Goal: Check status: Check status

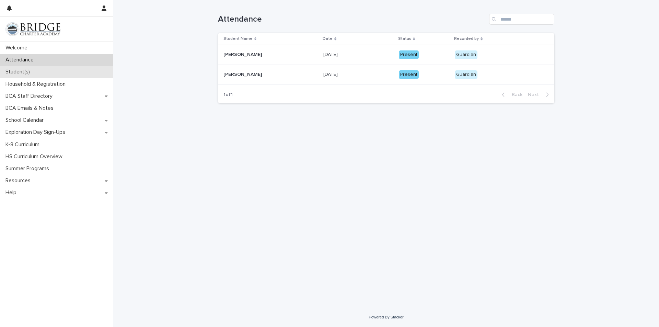
click at [23, 68] on div "Student(s)" at bounding box center [56, 72] width 113 height 12
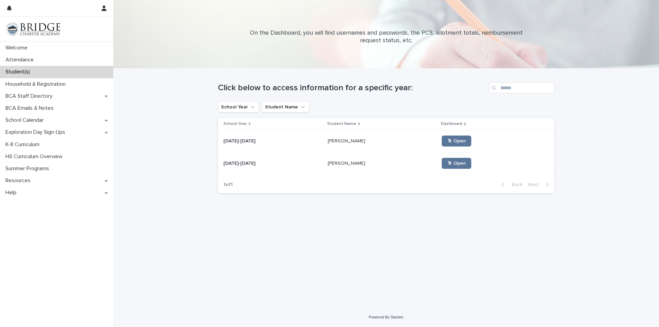
click at [280, 145] on div "[DATE]-[DATE] [DATE]-[DATE]" at bounding box center [272, 141] width 99 height 11
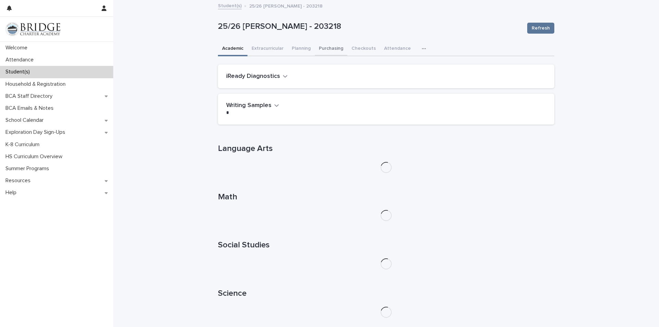
click at [324, 49] on button "Purchasing" at bounding box center [331, 49] width 33 height 14
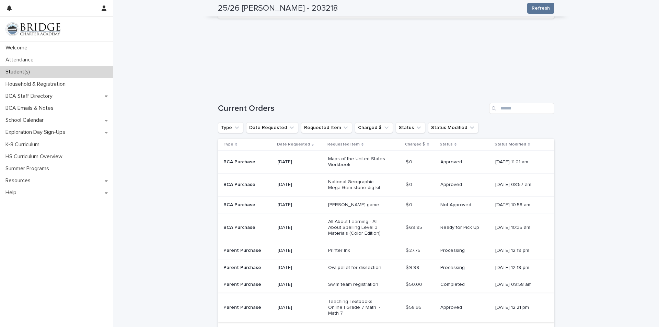
scroll to position [69, 0]
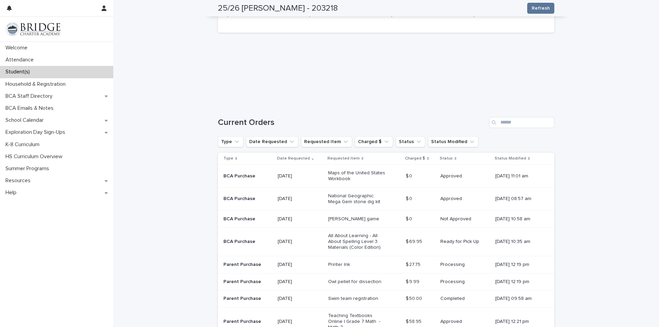
click at [440, 220] on p "Not Approved" at bounding box center [464, 219] width 49 height 6
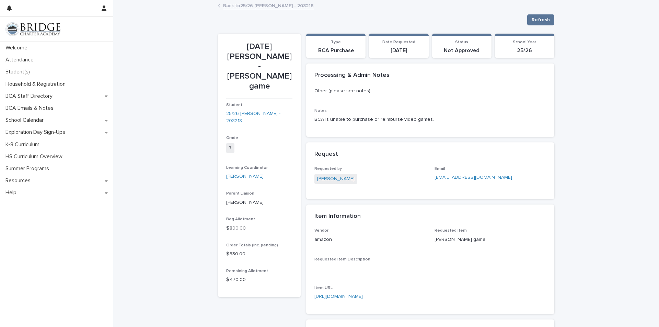
click at [251, 8] on link "Back to 25/26 [PERSON_NAME] - 203218" at bounding box center [268, 5] width 91 height 8
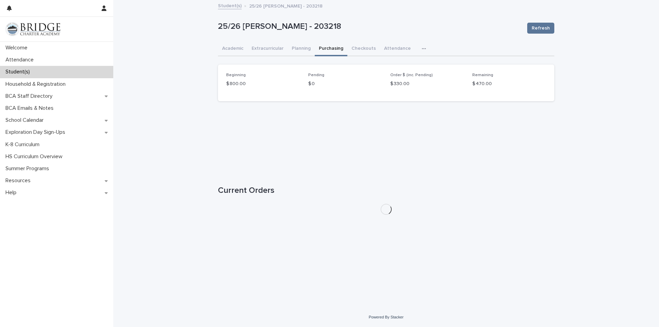
click at [230, 12] on div "25/26 [PERSON_NAME] - 203218 Refresh 25/26 [PERSON_NAME] - 203218 Refresh Sorry…" at bounding box center [386, 111] width 336 height 220
click at [231, 7] on link "Student(s)" at bounding box center [230, 5] width 24 height 8
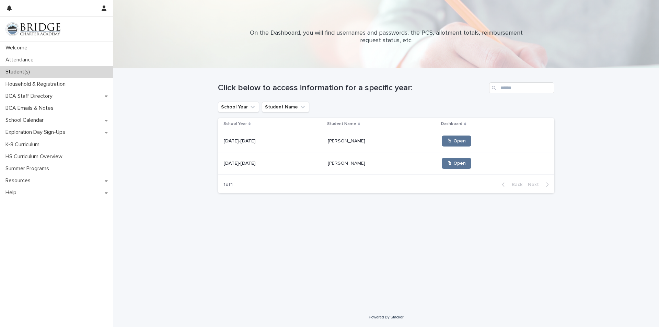
click at [344, 158] on div "[PERSON_NAME] [PERSON_NAME]" at bounding box center [382, 163] width 109 height 11
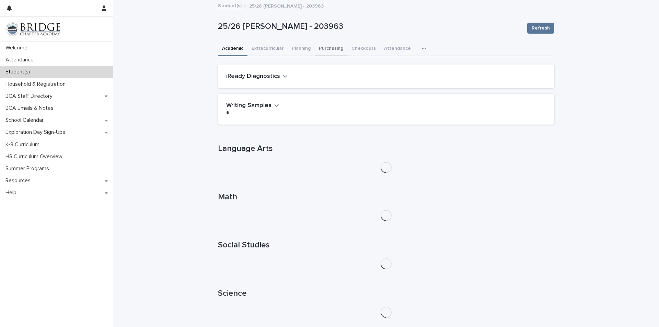
click at [324, 47] on button "Purchasing" at bounding box center [331, 49] width 33 height 14
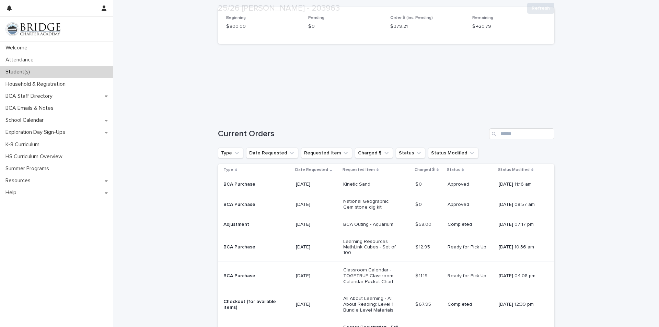
scroll to position [69, 0]
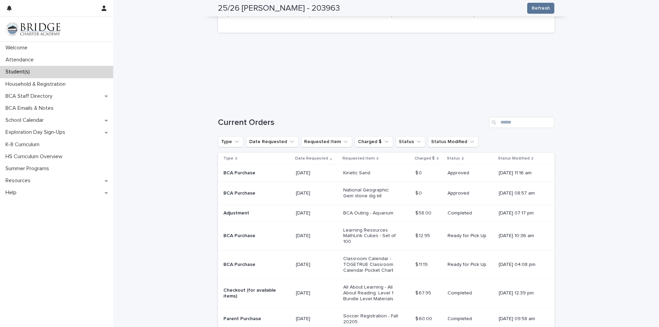
click at [448, 211] on p "Completed" at bounding box center [470, 213] width 45 height 6
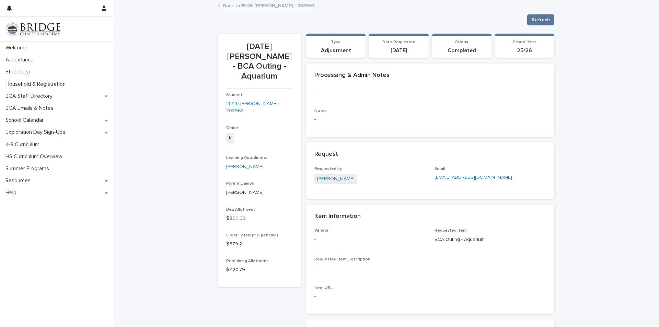
click at [246, 7] on link "Back to 25/26 [PERSON_NAME] - 203963" at bounding box center [269, 5] width 92 height 8
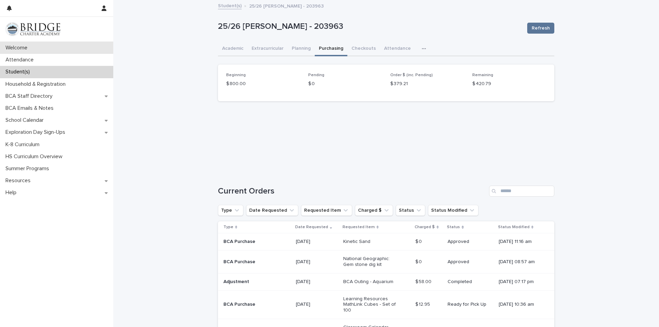
click at [37, 48] on div "Welcome" at bounding box center [56, 48] width 113 height 12
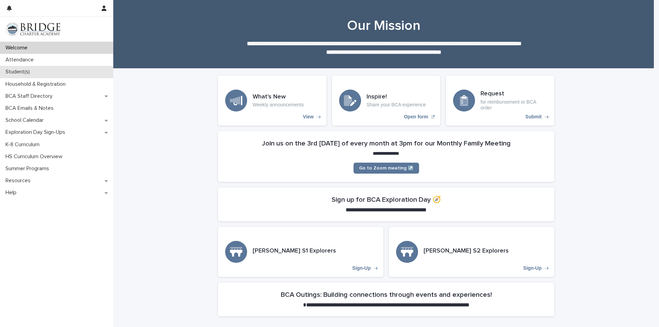
click at [19, 74] on p "Student(s)" at bounding box center [19, 72] width 33 height 7
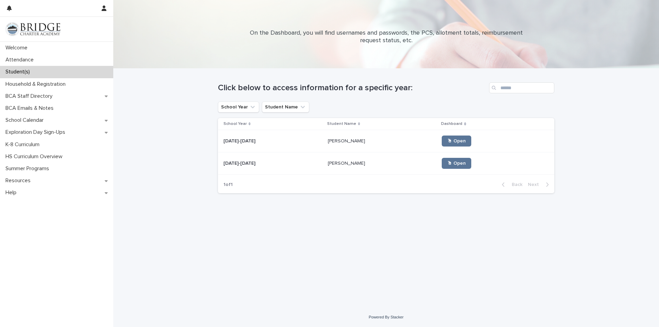
click at [293, 142] on p at bounding box center [272, 141] width 99 height 6
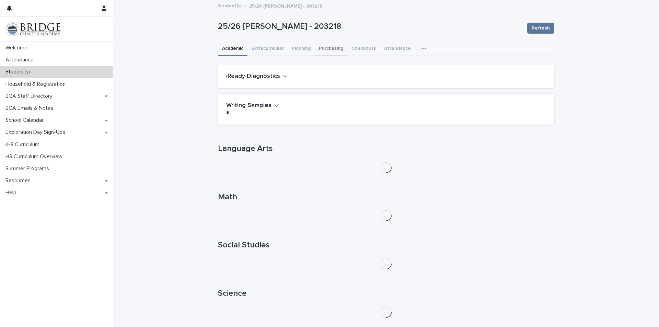
click at [329, 53] on button "Purchasing" at bounding box center [331, 49] width 33 height 14
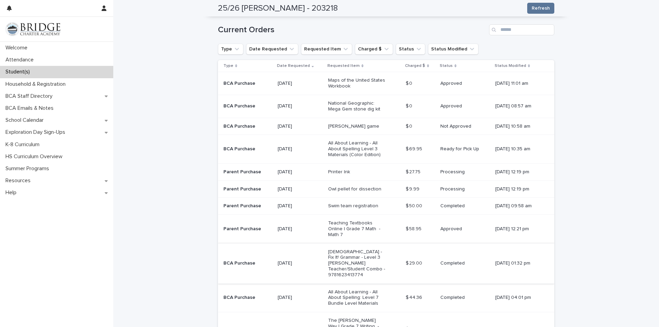
scroll to position [172, 0]
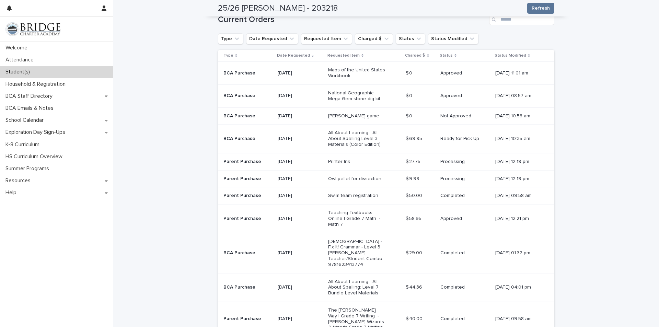
click at [403, 216] on td "$ 58.95 $ 58.95" at bounding box center [420, 219] width 35 height 28
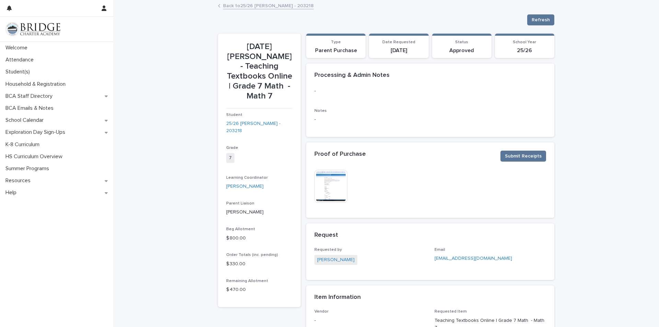
click at [247, 2] on link "Back to 25/26 [PERSON_NAME] - 203218" at bounding box center [268, 5] width 91 height 8
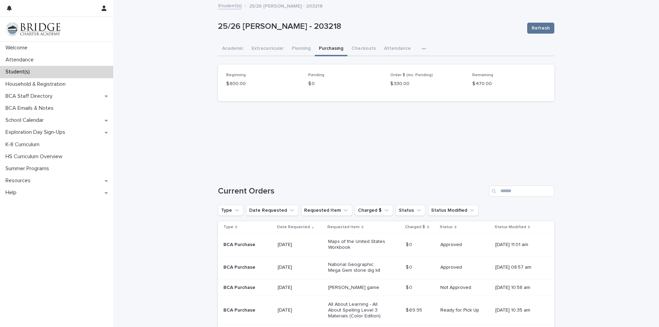
click at [224, 8] on link "Student(s)" at bounding box center [230, 5] width 24 height 8
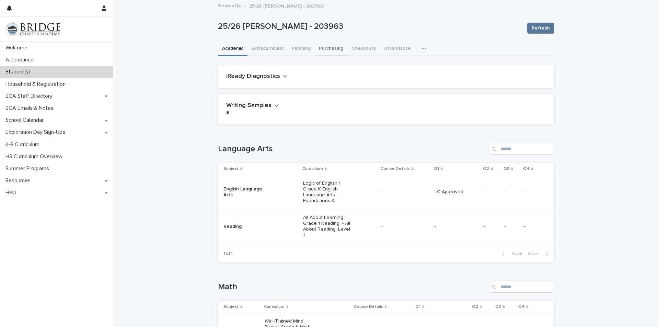
click at [324, 43] on button "Purchasing" at bounding box center [331, 49] width 33 height 14
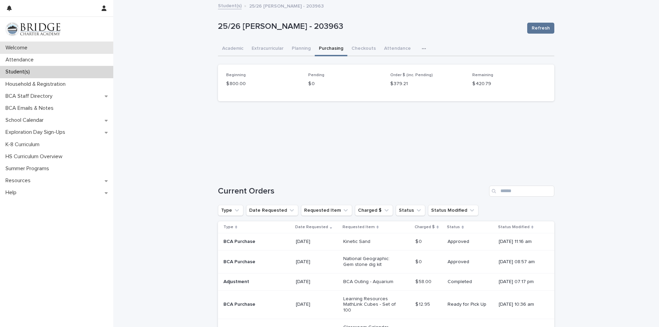
click at [52, 48] on div "Welcome" at bounding box center [56, 48] width 113 height 12
